Goal: Task Accomplishment & Management: Manage account settings

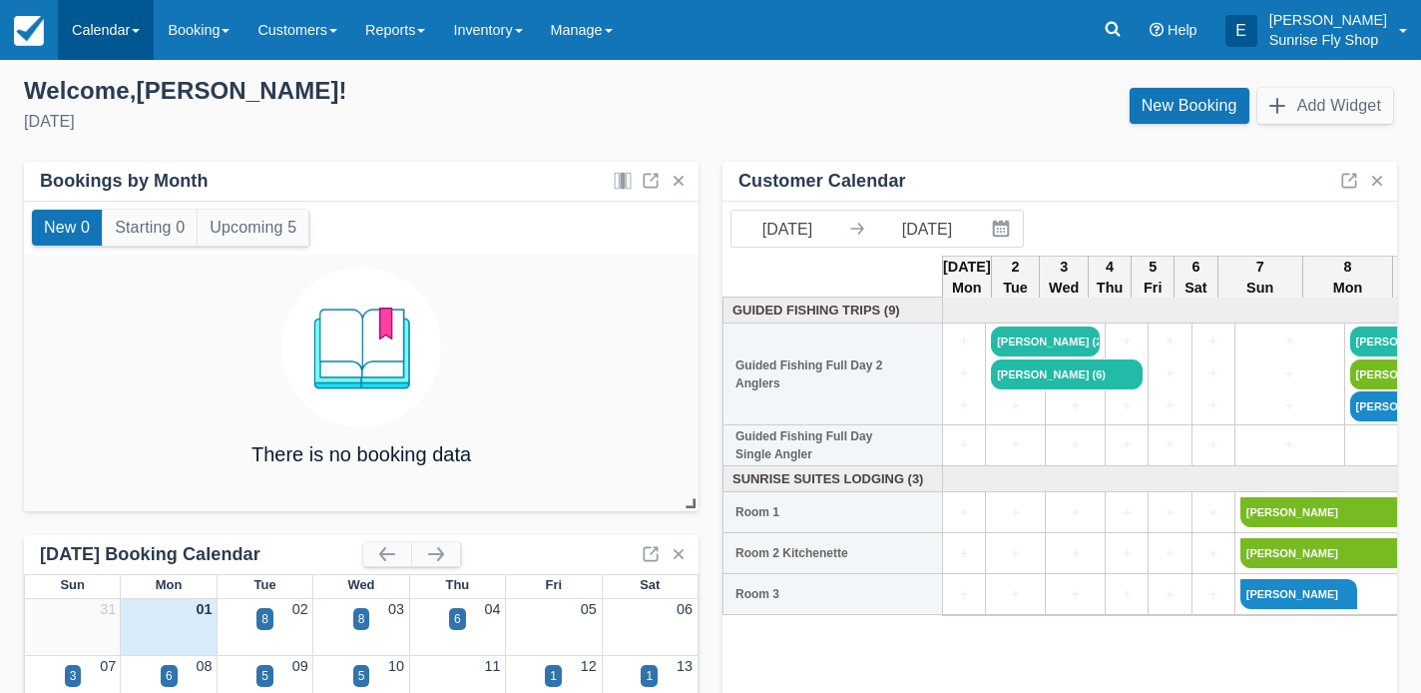
click at [118, 35] on link "Calendar" at bounding box center [106, 30] width 96 height 60
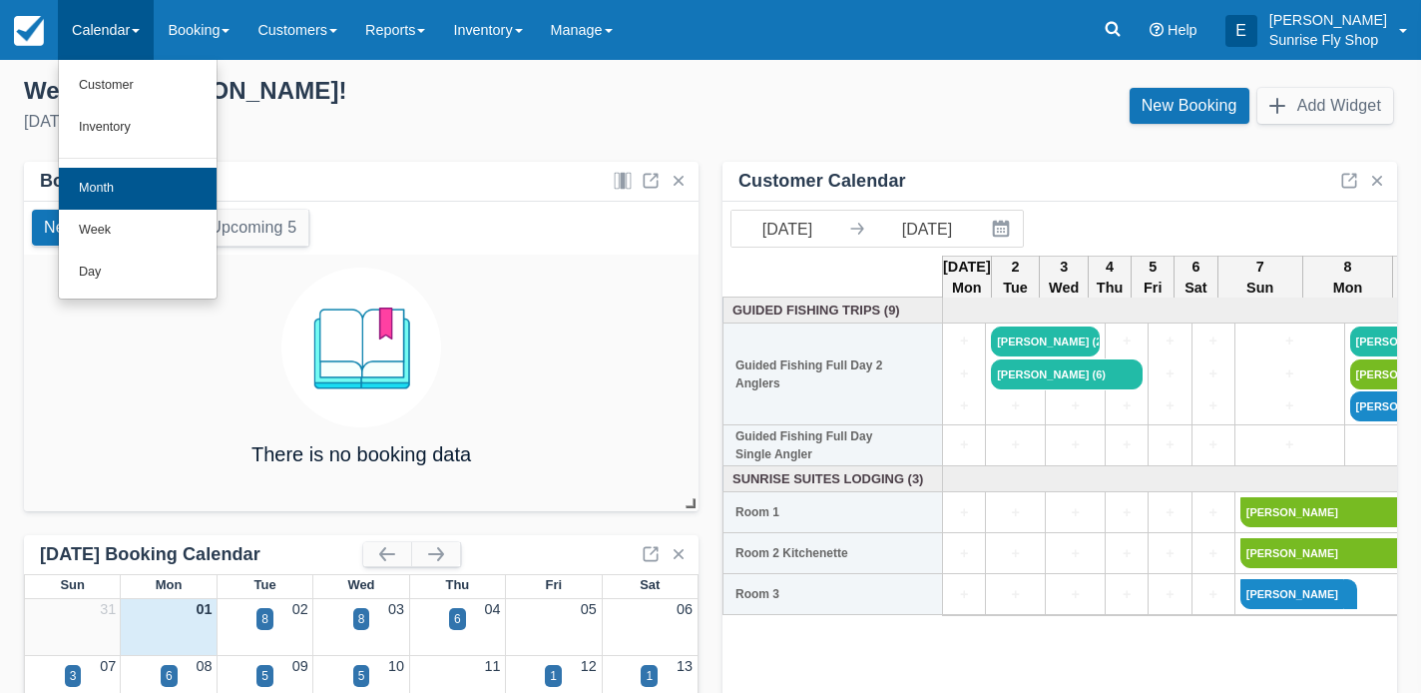
click at [119, 187] on link "Month" at bounding box center [138, 189] width 158 height 42
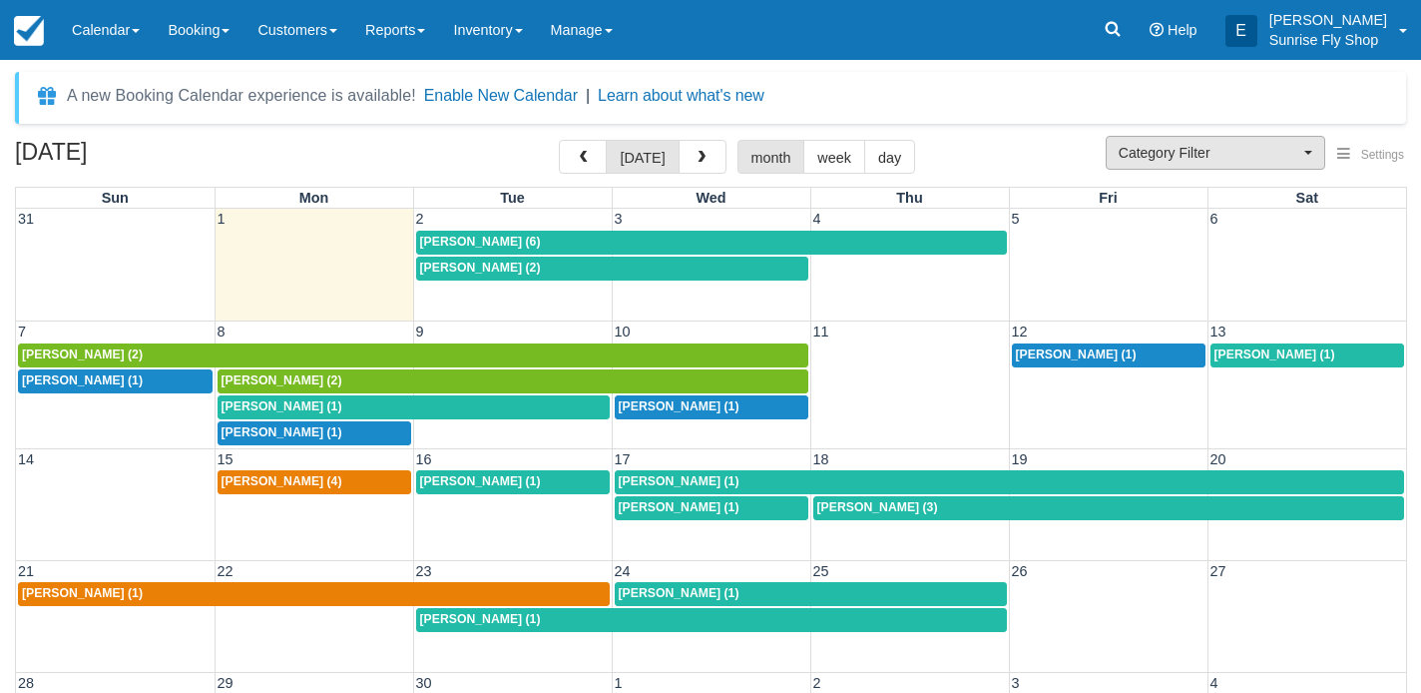
click at [1152, 156] on span "Category Filter" at bounding box center [1209, 153] width 181 height 20
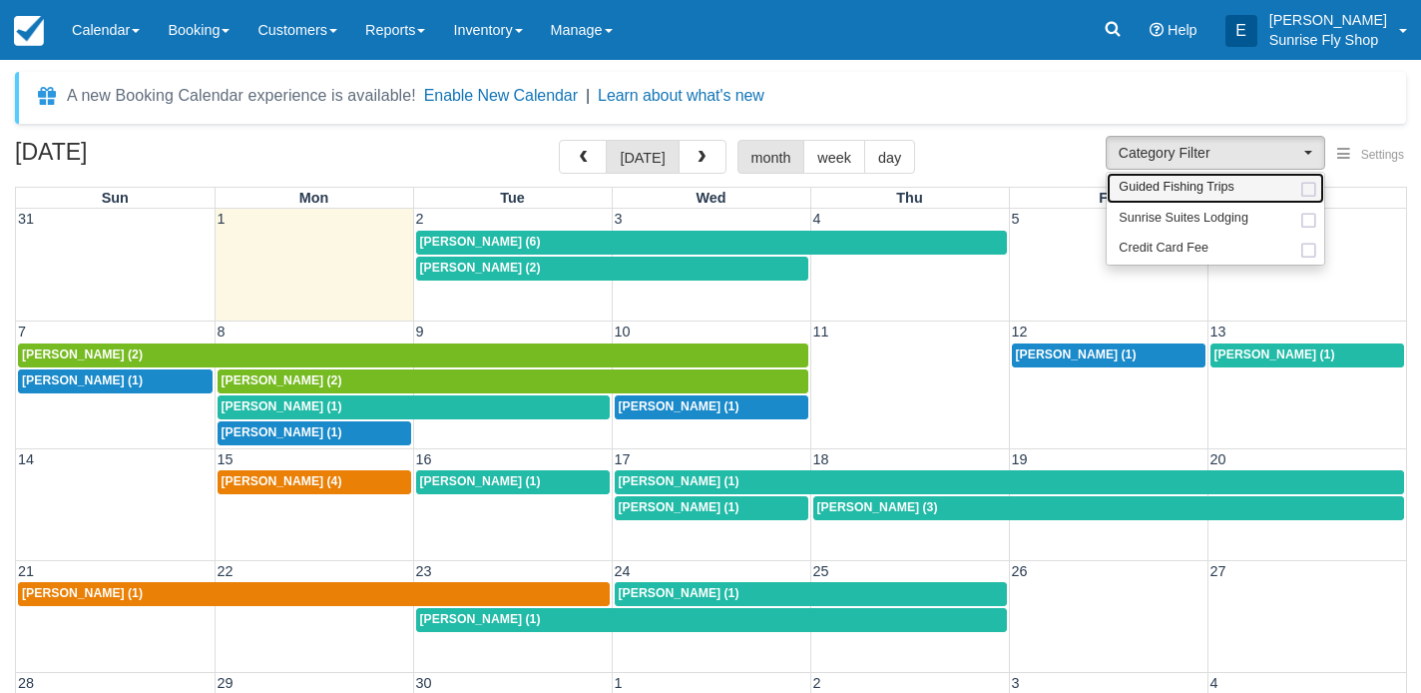
click at [1152, 186] on span "Guided Fishing Trips" at bounding box center [1177, 188] width 116 height 18
select select "2"
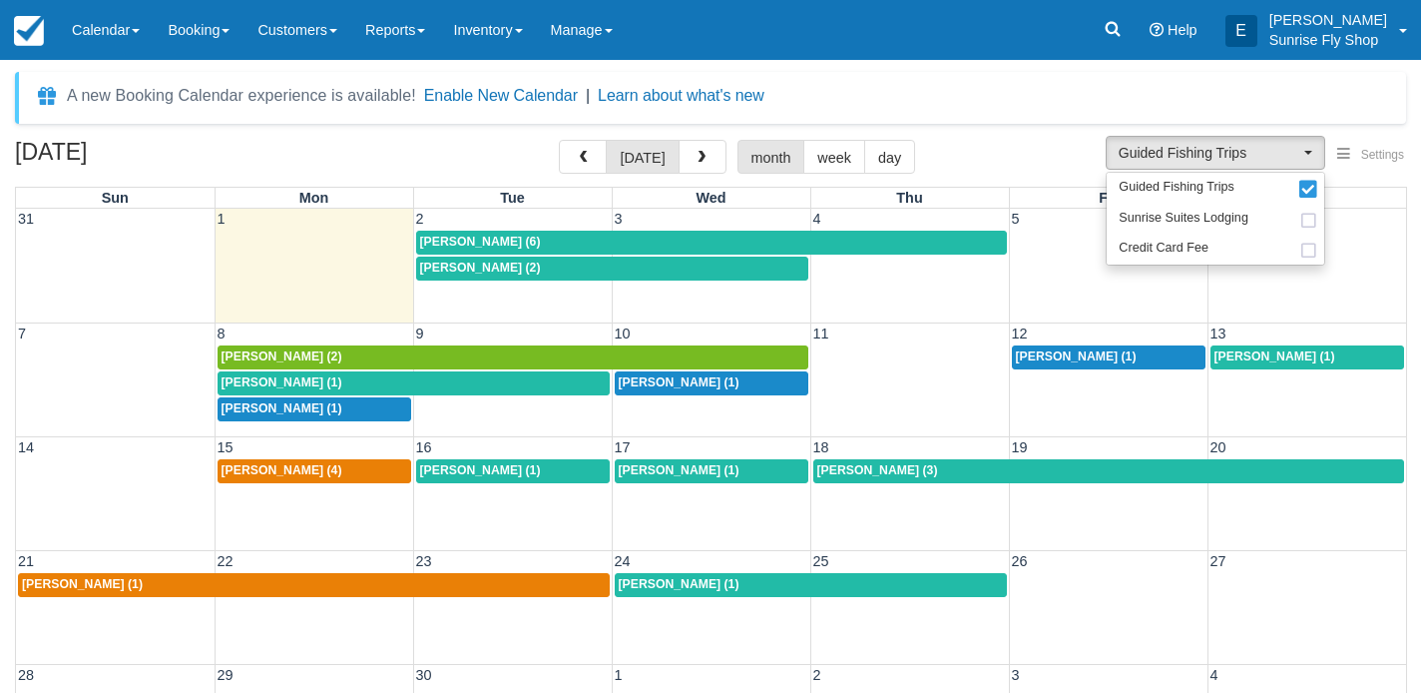
click at [247, 349] on span "[PERSON_NAME] (2)" at bounding box center [282, 356] width 121 height 14
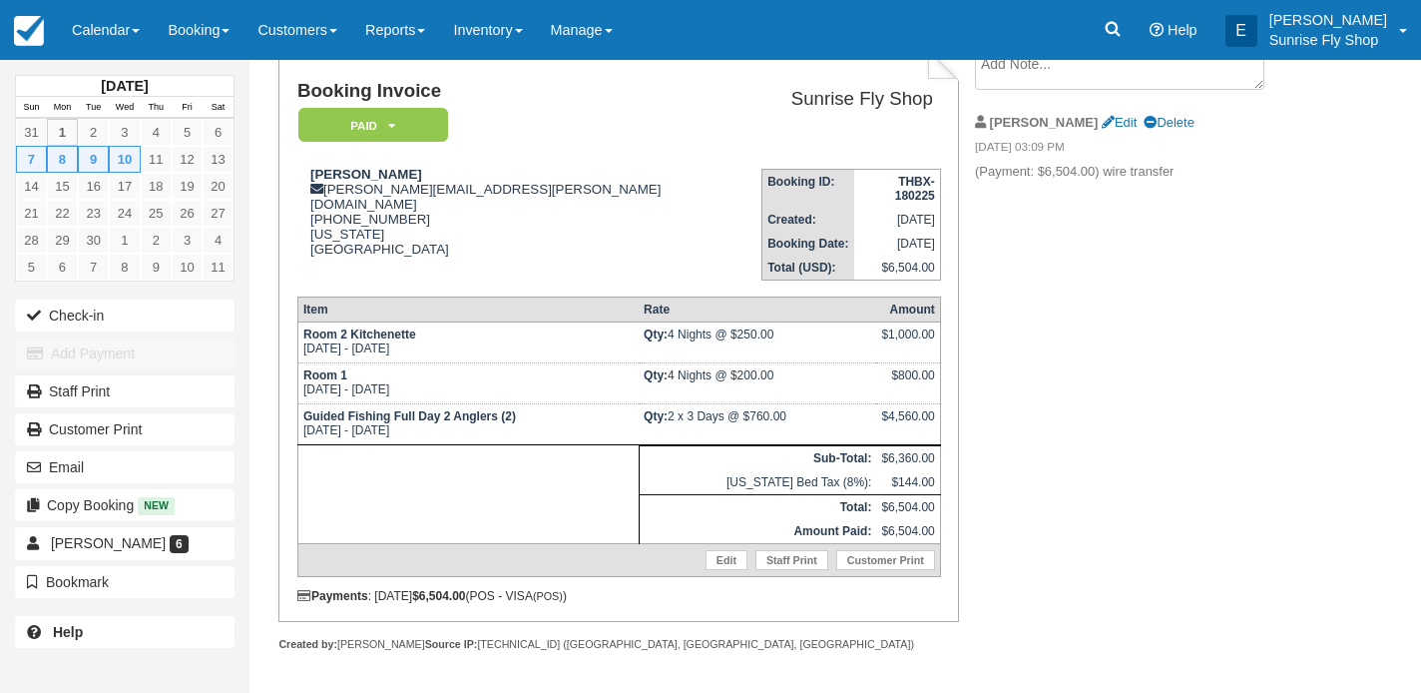
scroll to position [133, 0]
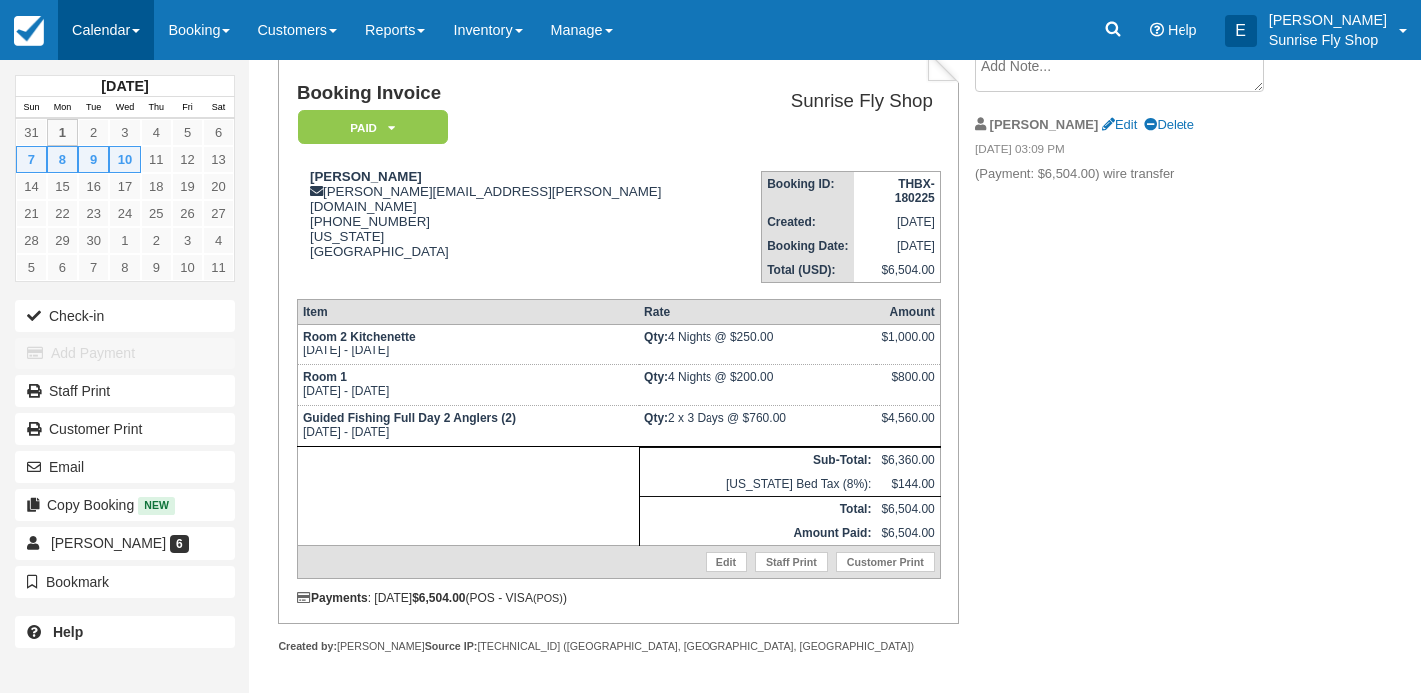
click at [96, 43] on link "Calendar" at bounding box center [106, 30] width 96 height 60
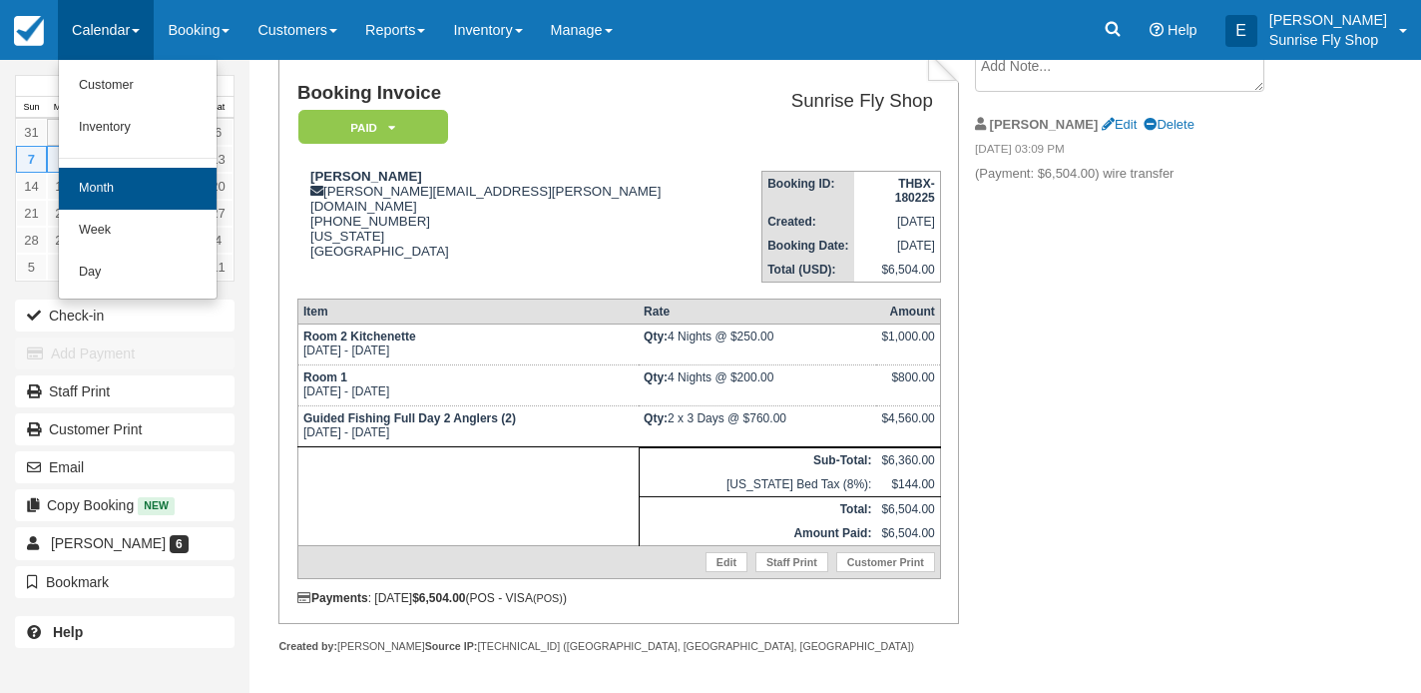
click at [93, 172] on link "Month" at bounding box center [138, 189] width 158 height 42
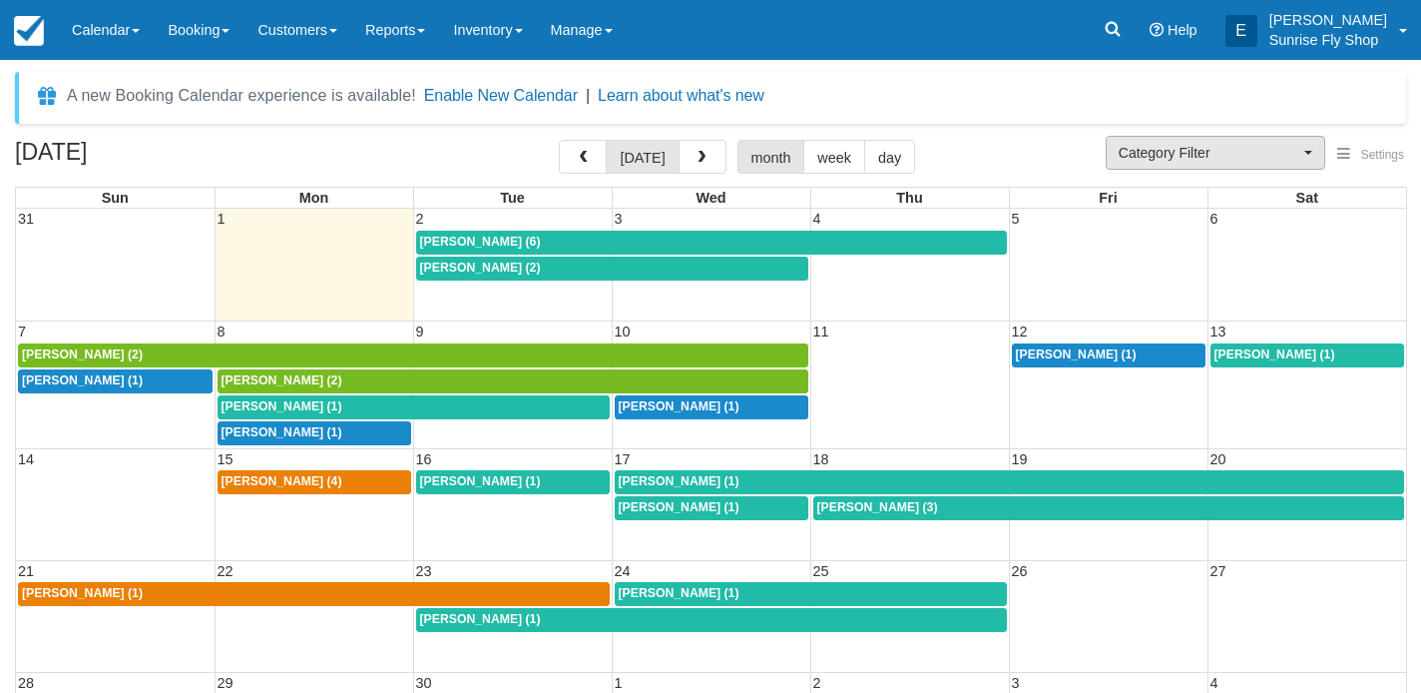
click at [1211, 164] on button "Category Filter" at bounding box center [1216, 153] width 220 height 34
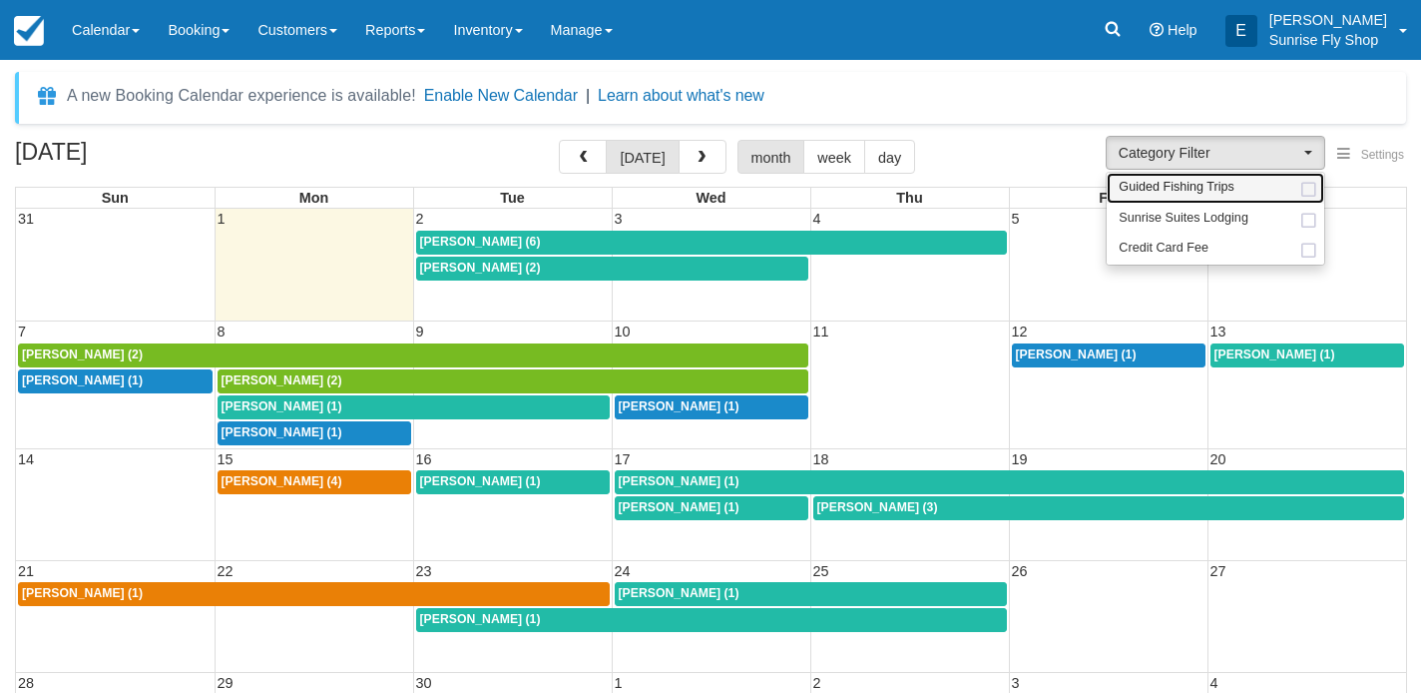
click at [1170, 191] on span "Guided Fishing Trips" at bounding box center [1177, 188] width 116 height 18
select select "2"
